Goal: Information Seeking & Learning: Learn about a topic

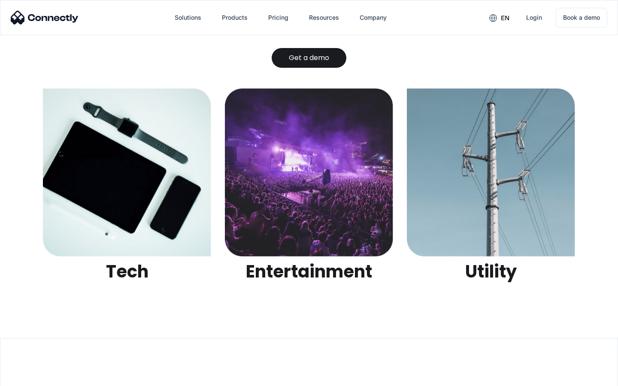
scroll to position [2706, 0]
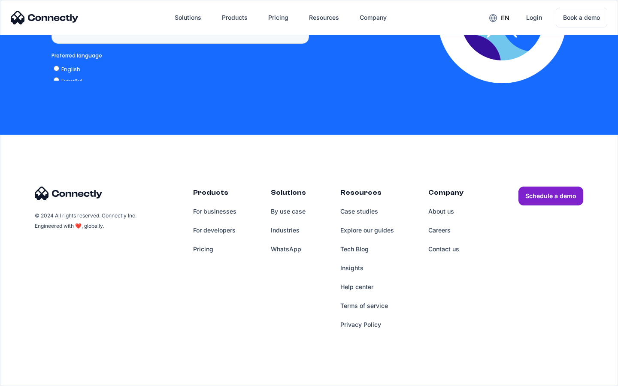
scroll to position [1752, 0]
